Goal: Information Seeking & Learning: Understand process/instructions

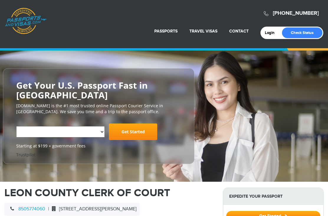
select select "**********"
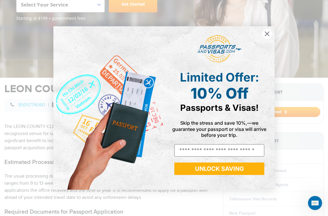
click at [271, 39] on circle "Close dialog" at bounding box center [267, 34] width 10 height 10
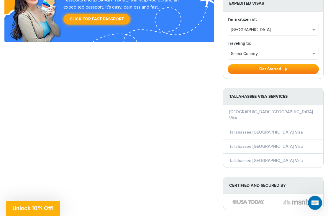
scroll to position [544, 0]
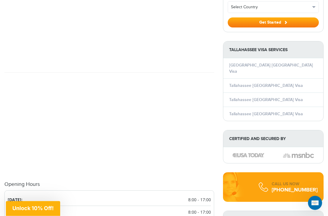
click at [320, 95] on li "Tallahassee [GEOGRAPHIC_DATA] Visa" at bounding box center [273, 100] width 100 height 14
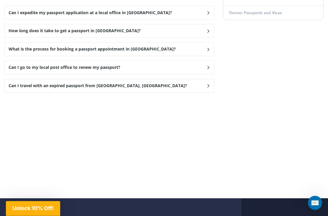
scroll to position [901, 0]
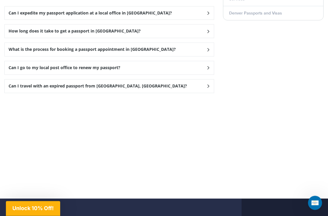
click at [210, 20] on div "What is the process for booking a passport appointment in [GEOGRAPHIC_DATA]?" at bounding box center [109, 13] width 209 height 13
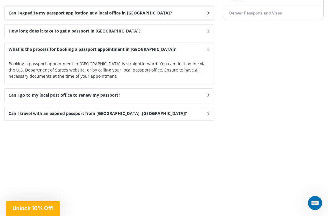
click at [206, 15] on icon at bounding box center [208, 13] width 6 height 4
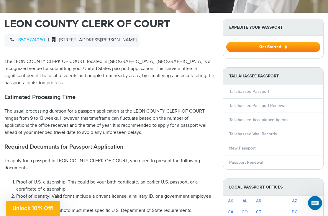
scroll to position [192, 0]
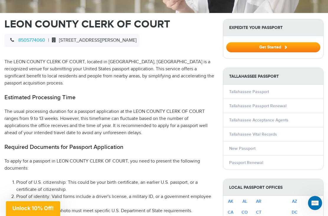
click at [300, 149] on li "New Passport" at bounding box center [273, 148] width 100 height 14
click at [274, 143] on li "New Passport" at bounding box center [273, 148] width 100 height 14
click at [263, 144] on li "New Passport" at bounding box center [273, 148] width 100 height 14
click at [233, 143] on li "New Passport" at bounding box center [273, 148] width 100 height 14
click at [245, 141] on li "New Passport" at bounding box center [273, 148] width 100 height 14
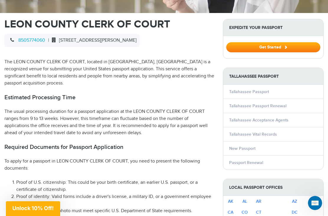
click at [245, 141] on li "New Passport" at bounding box center [273, 148] width 100 height 14
click at [247, 149] on link "New Passport" at bounding box center [242, 148] width 26 height 5
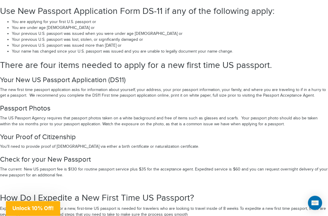
scroll to position [909, 0]
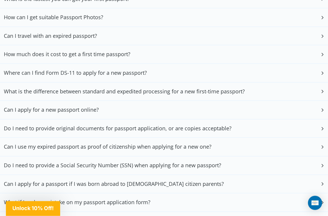
scroll to position [1351, 0]
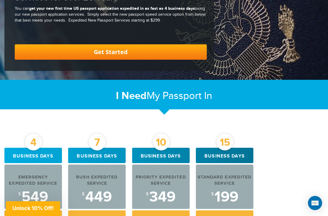
scroll to position [125, 0]
